Goal: Transaction & Acquisition: Purchase product/service

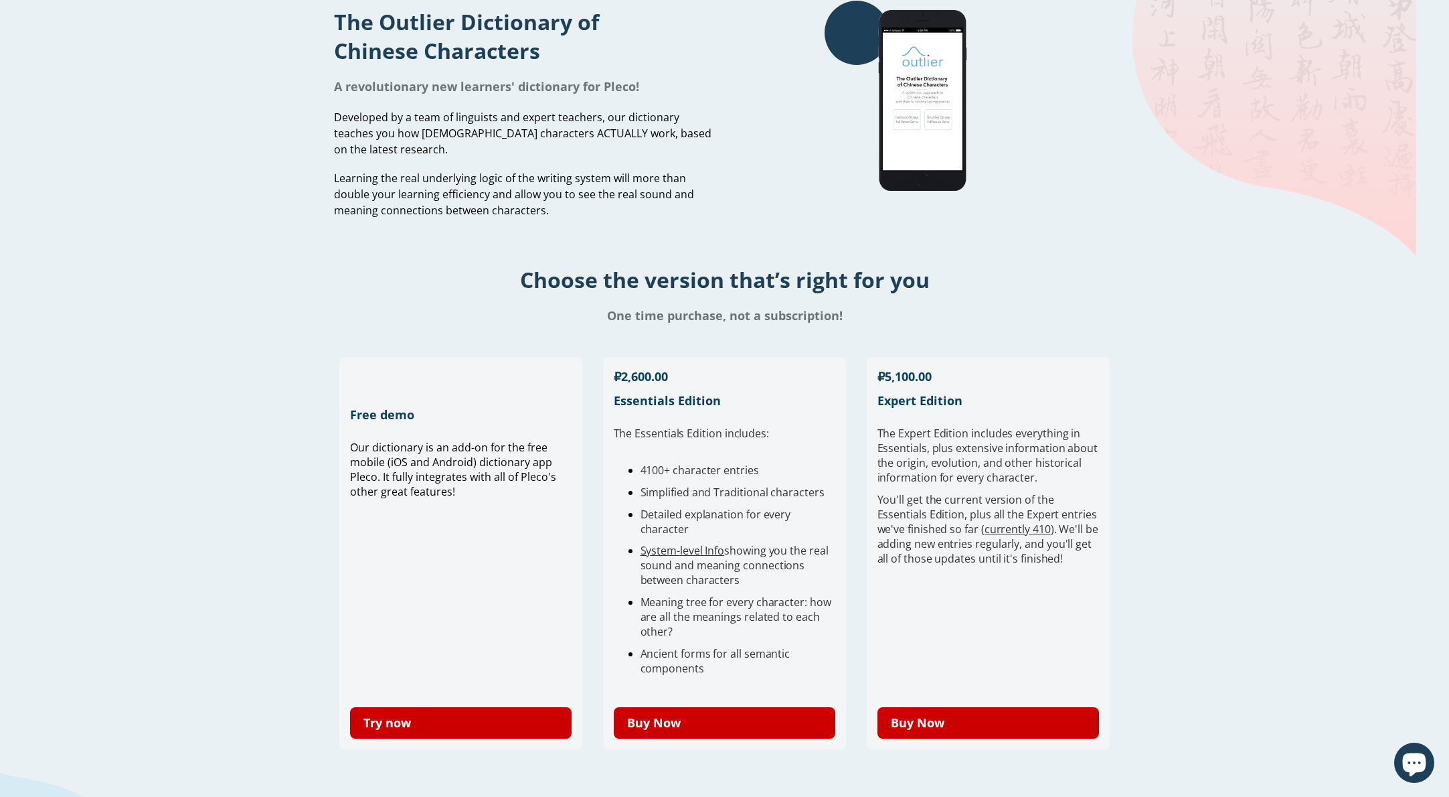
scroll to position [173, 0]
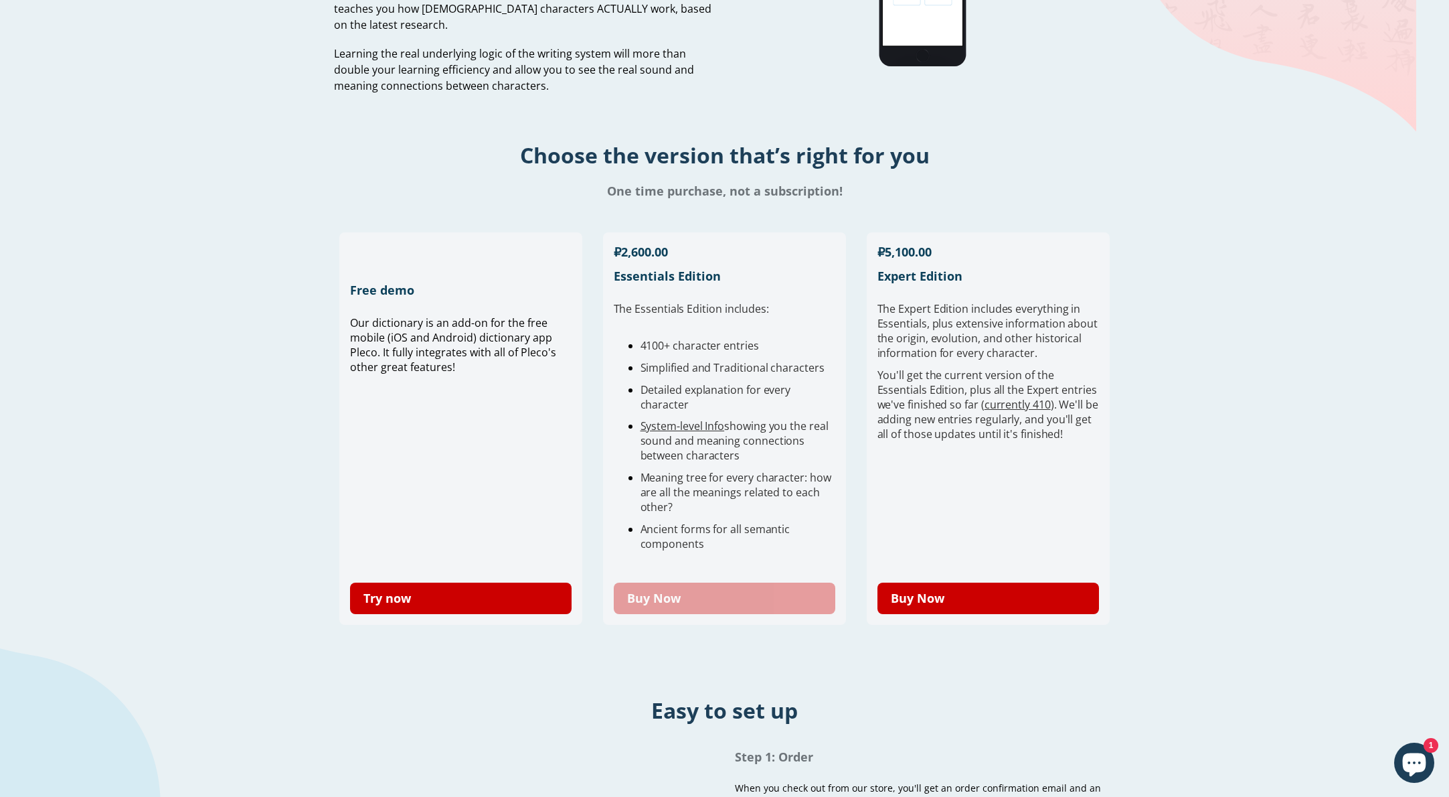
click at [743, 605] on link "Buy Now" at bounding box center [725, 597] width 222 height 31
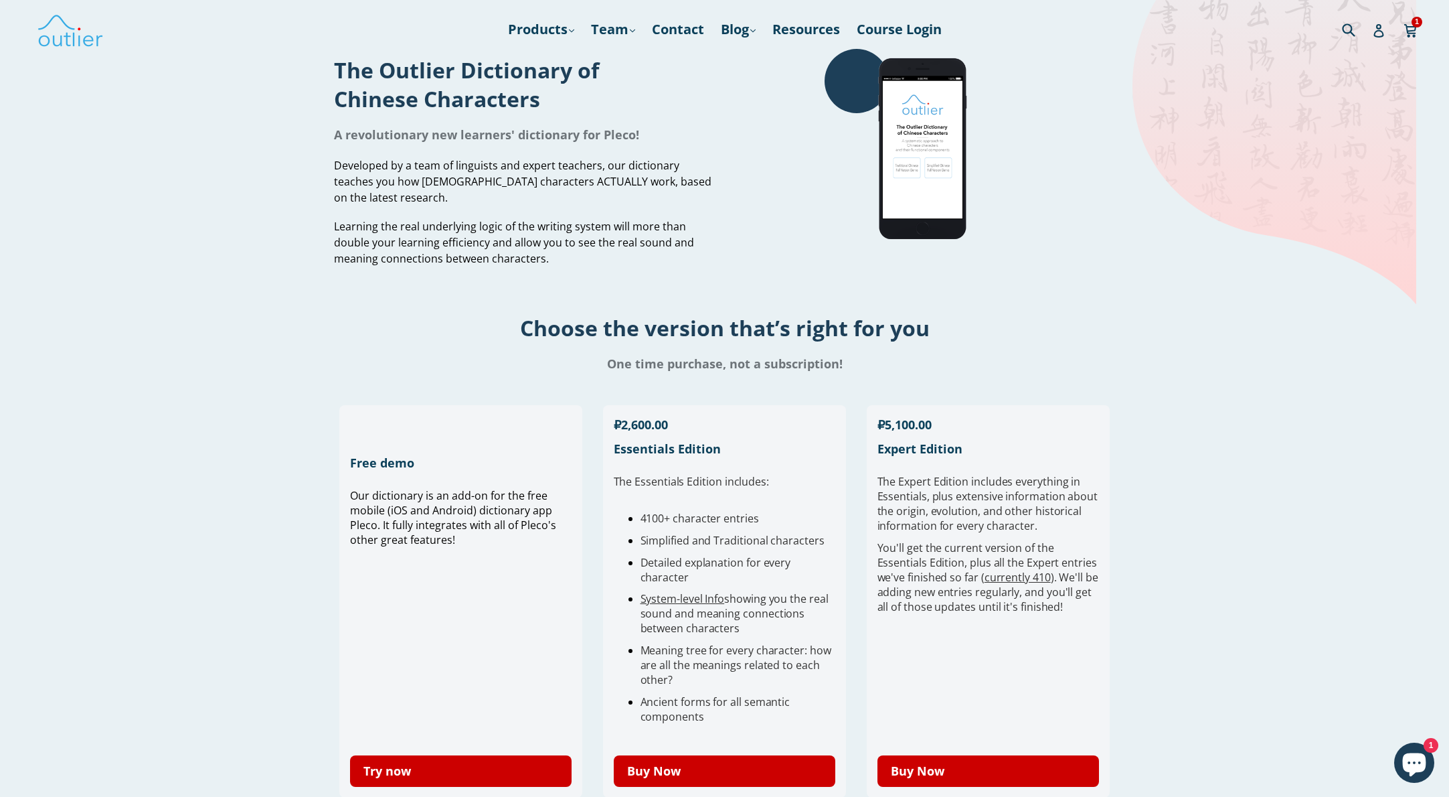
scroll to position [155, 0]
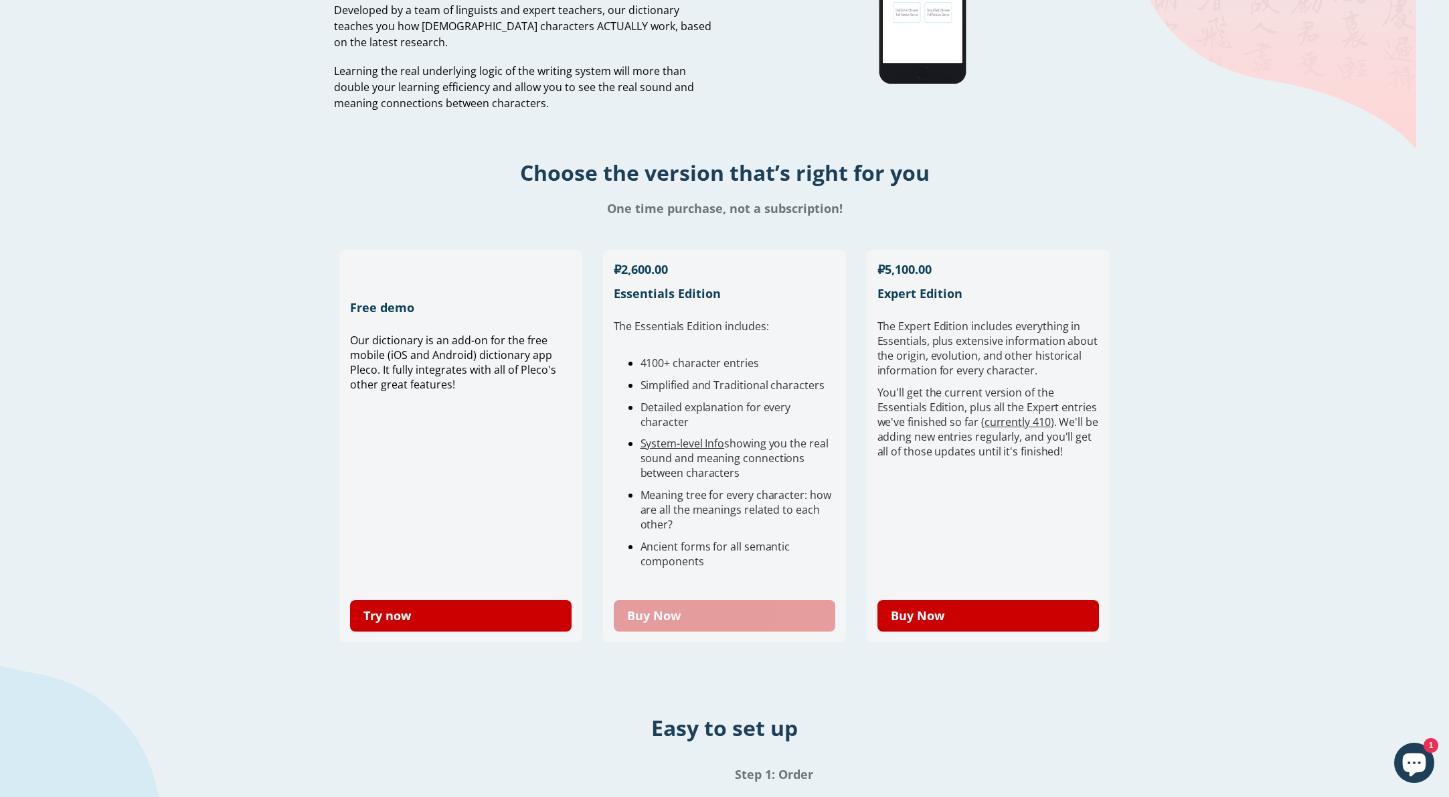
click at [724, 608] on link "Buy Now" at bounding box center [725, 615] width 222 height 31
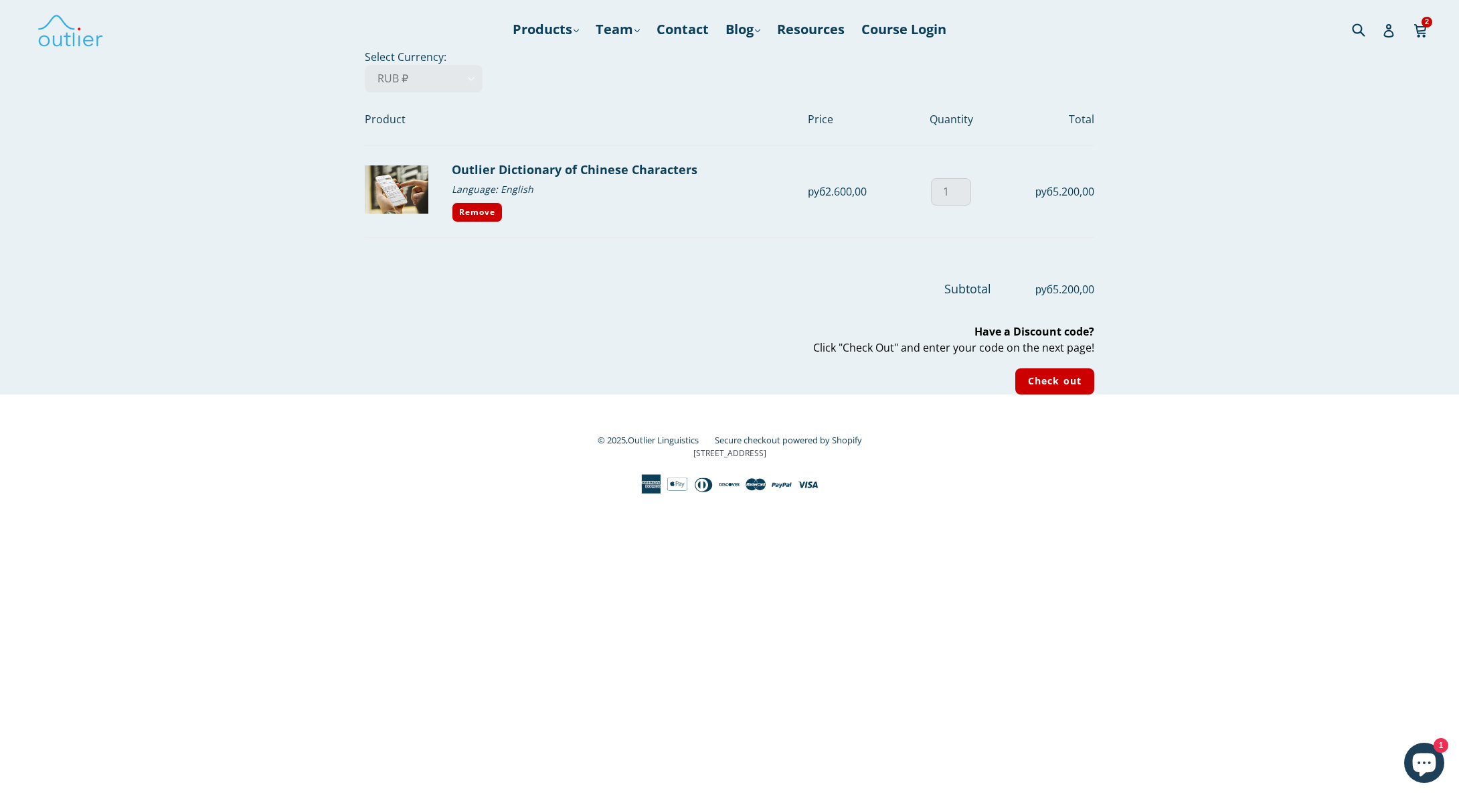
type input "1"
click at [961, 194] on input "1" at bounding box center [951, 191] width 40 height 27
click at [485, 218] on link "Remove" at bounding box center [477, 212] width 51 height 20
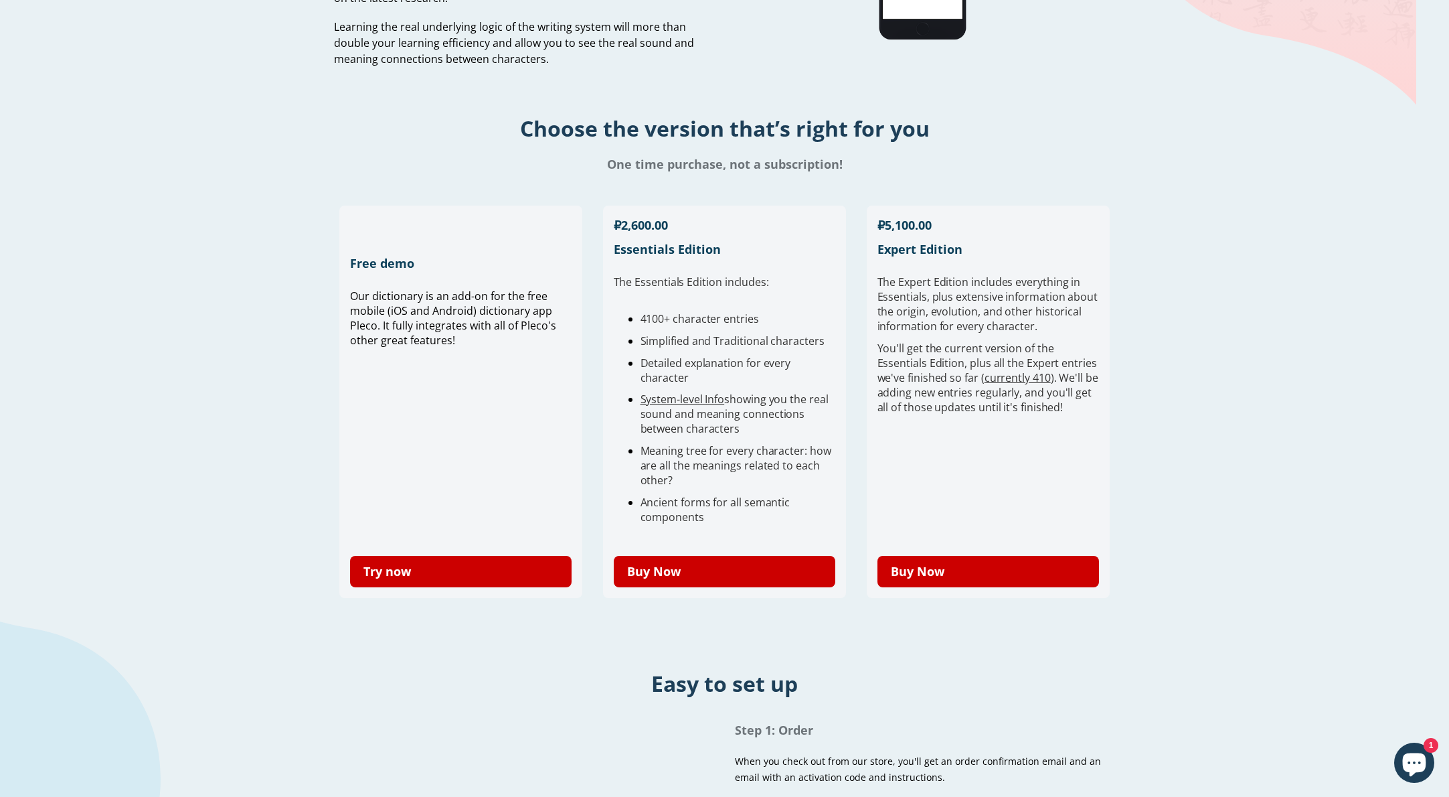
scroll to position [406, 0]
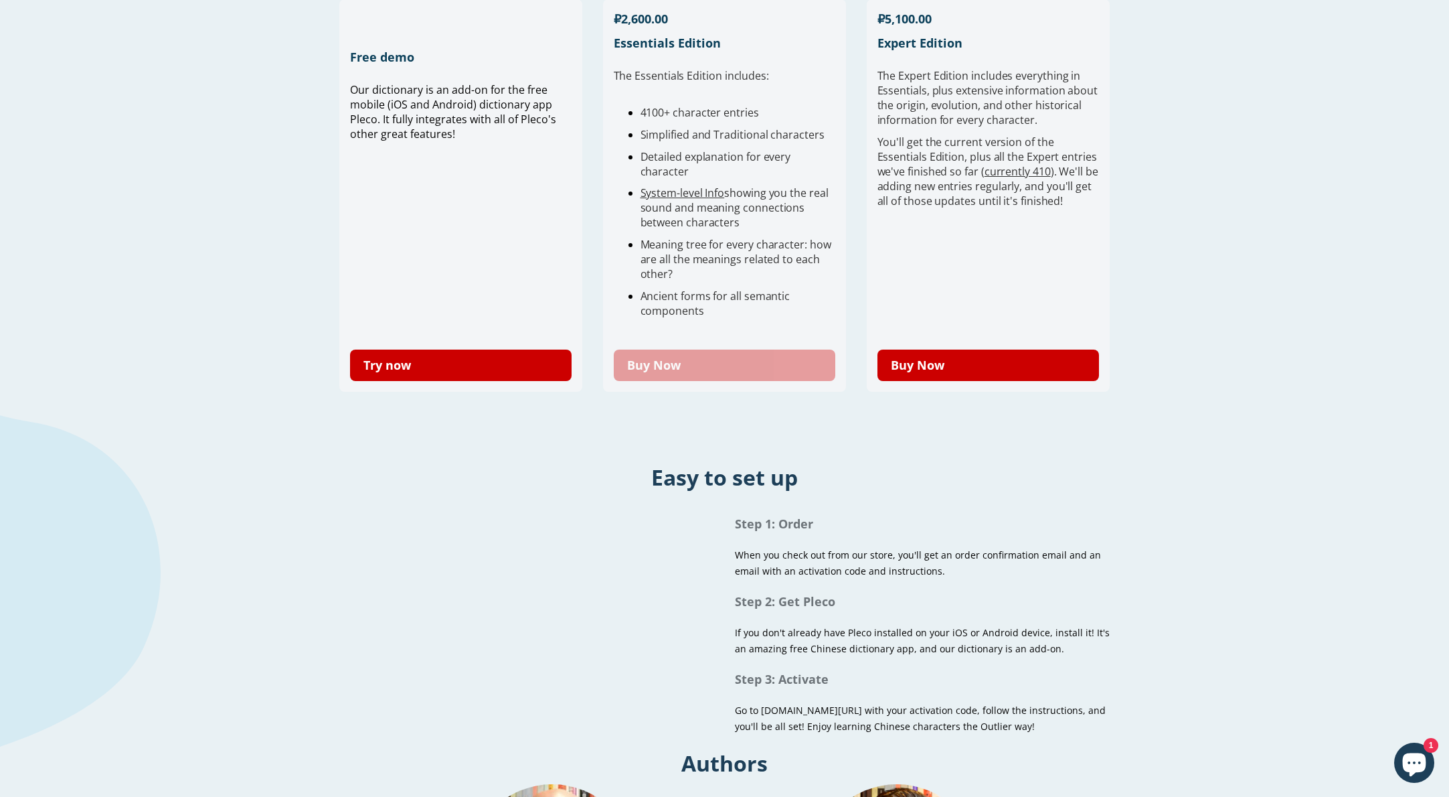
click at [701, 365] on link "Buy Now" at bounding box center [725, 364] width 222 height 31
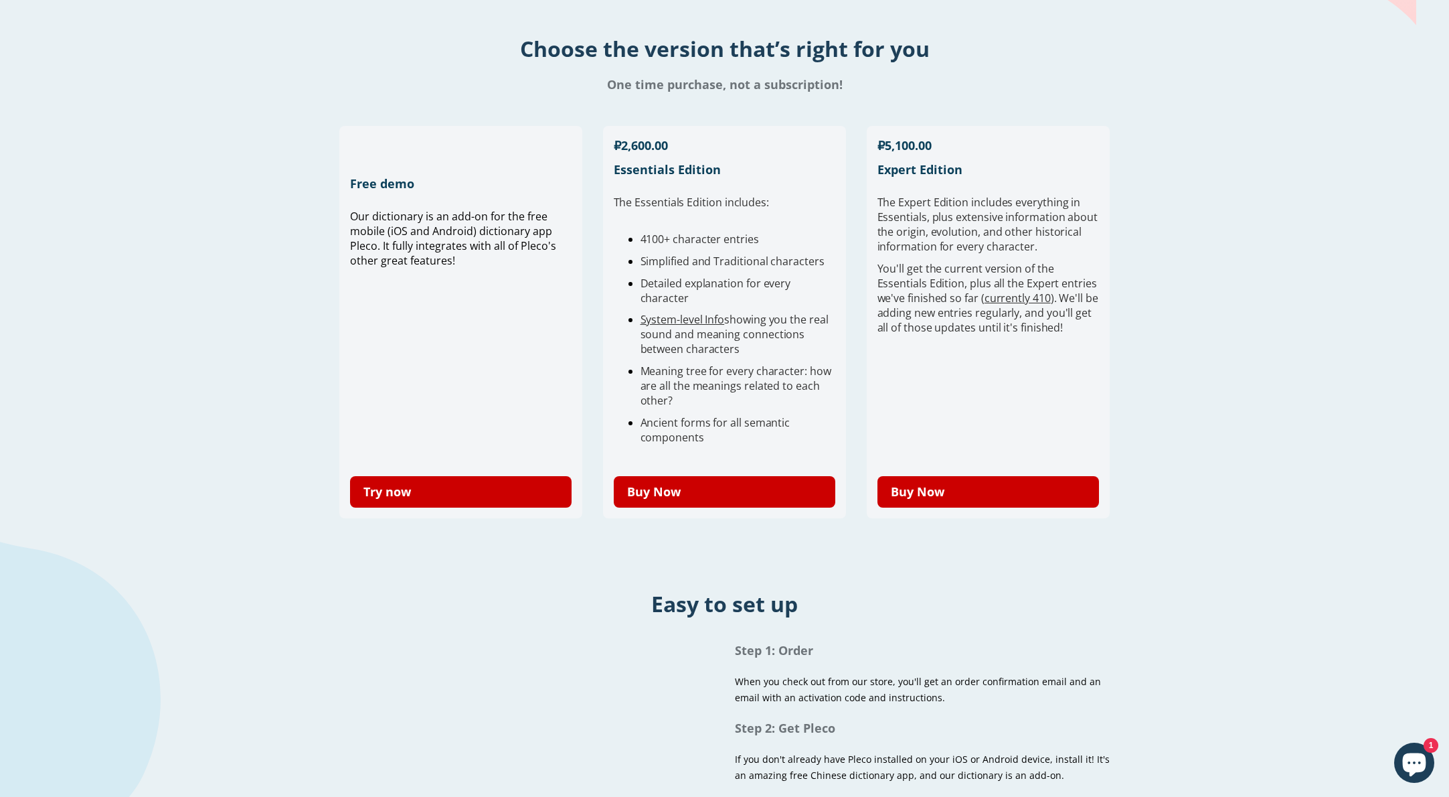
scroll to position [288, 0]
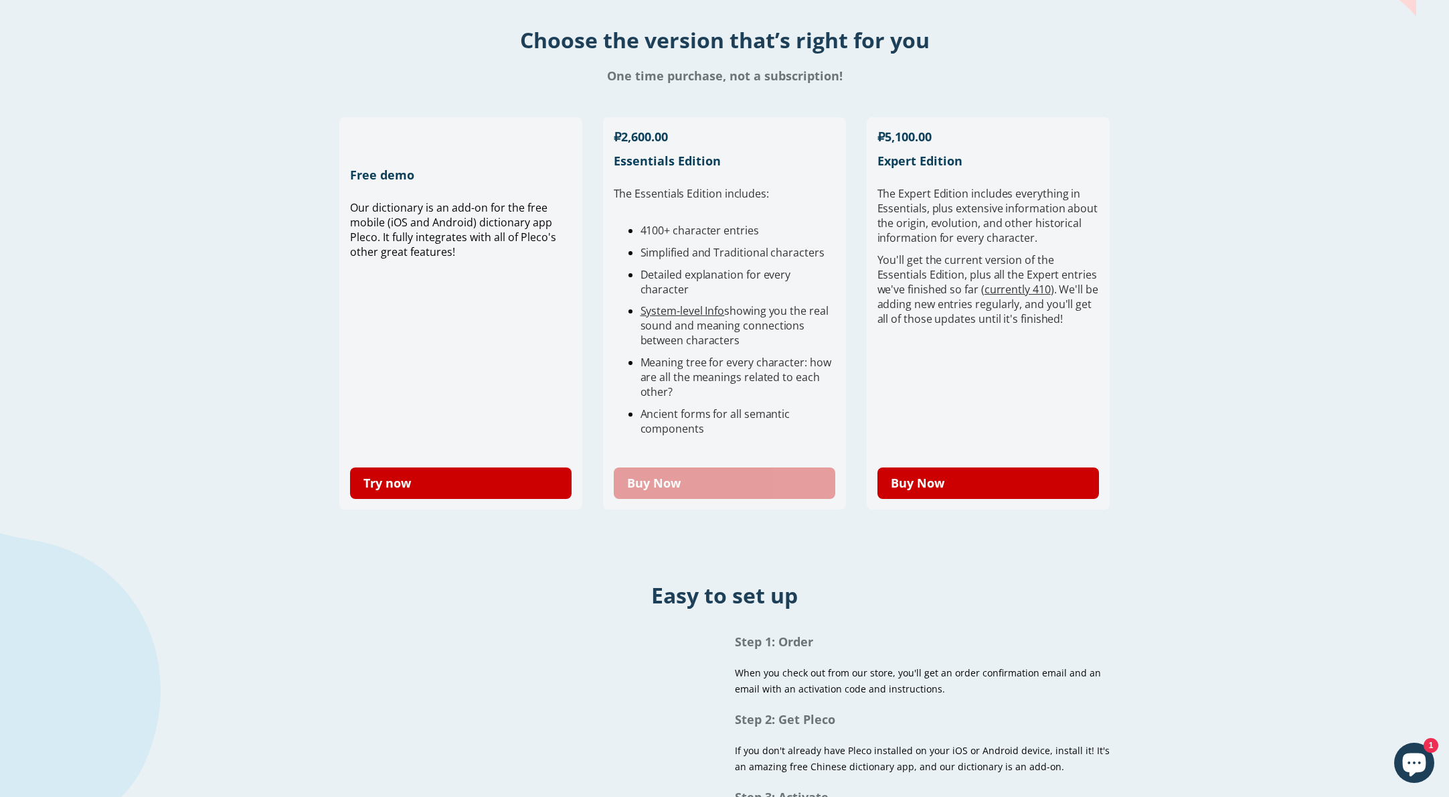
click at [743, 473] on link "Buy Now" at bounding box center [725, 482] width 222 height 31
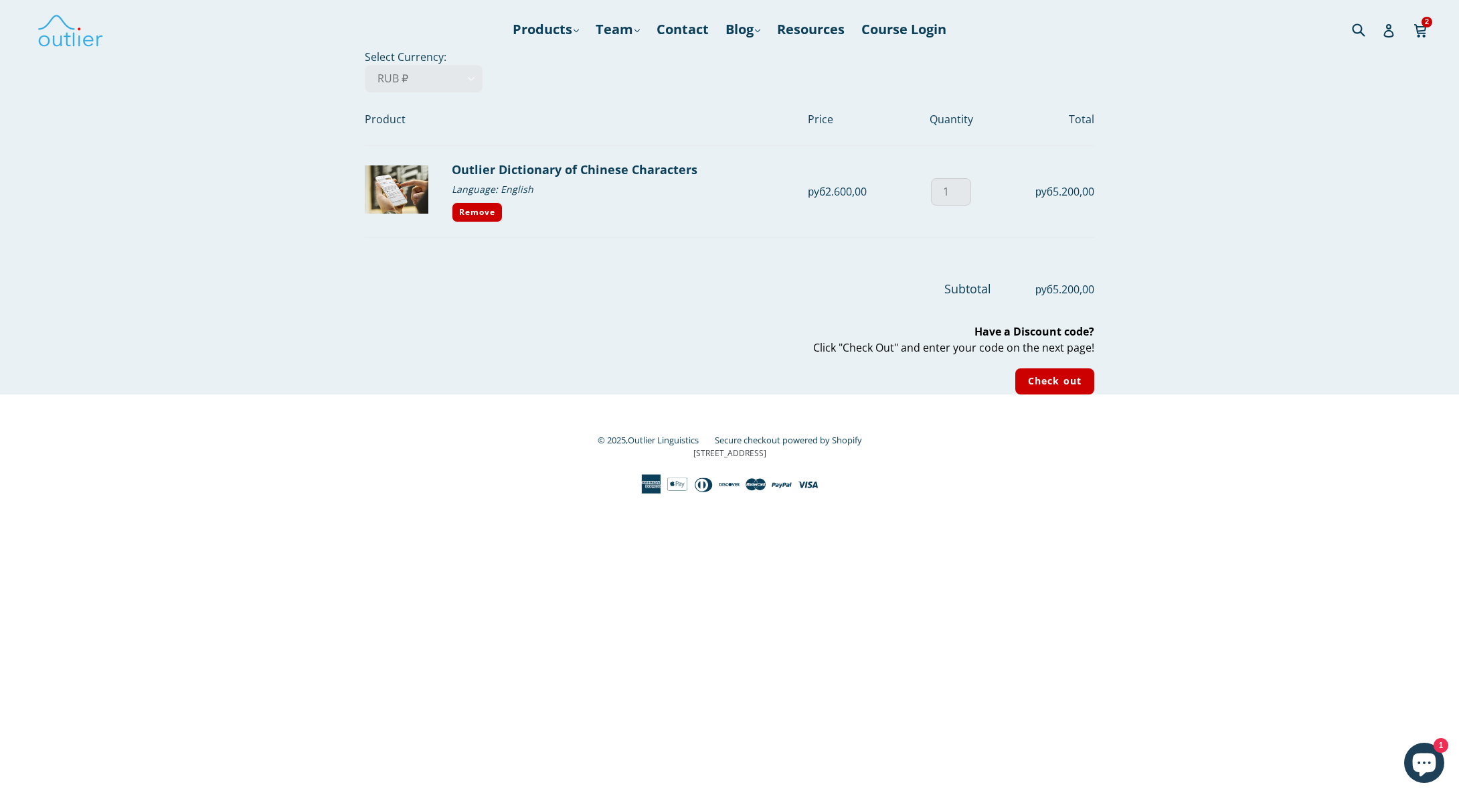
type input "1"
click at [961, 195] on input "1" at bounding box center [951, 191] width 40 height 27
click at [1145, 494] on html "Your Shopping Cart – Outlier Linguistics Skip to content Submit Close search Pr…" at bounding box center [729, 247] width 1459 height 494
click at [1149, 494] on html "Your Shopping Cart – Outlier Linguistics Skip to content Submit Close search Pr…" at bounding box center [729, 247] width 1459 height 494
click at [1239, 222] on div "Your cart Select Currency: AED د.إ AFN ؋ ALL L AMD դր. ANG ƒ AUD $ AWG ƒ AZN ₼ …" at bounding box center [729, 221] width 1459 height 345
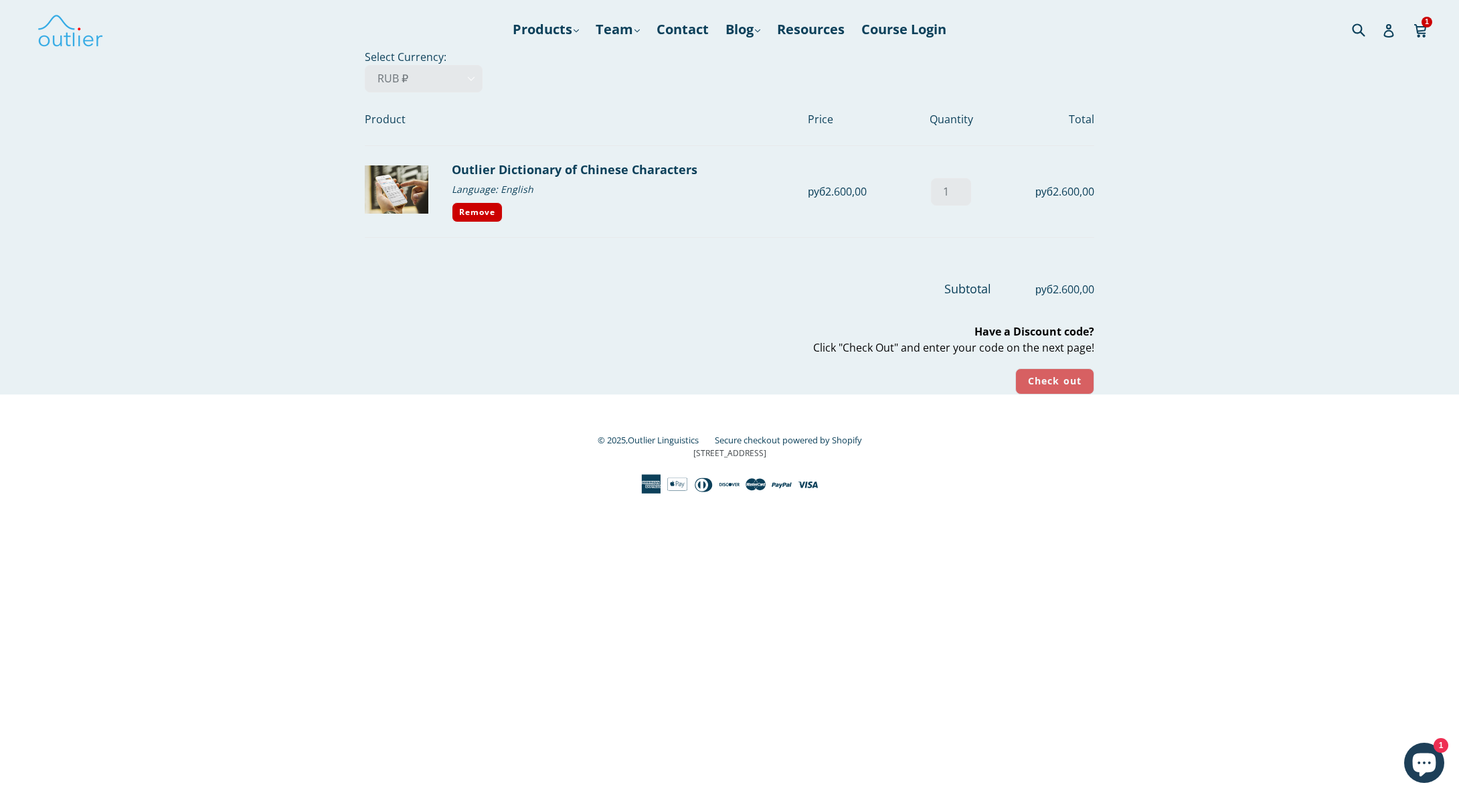
click at [1081, 384] on input "Check out" at bounding box center [1054, 381] width 79 height 26
